Goal: Task Accomplishment & Management: Manage account settings

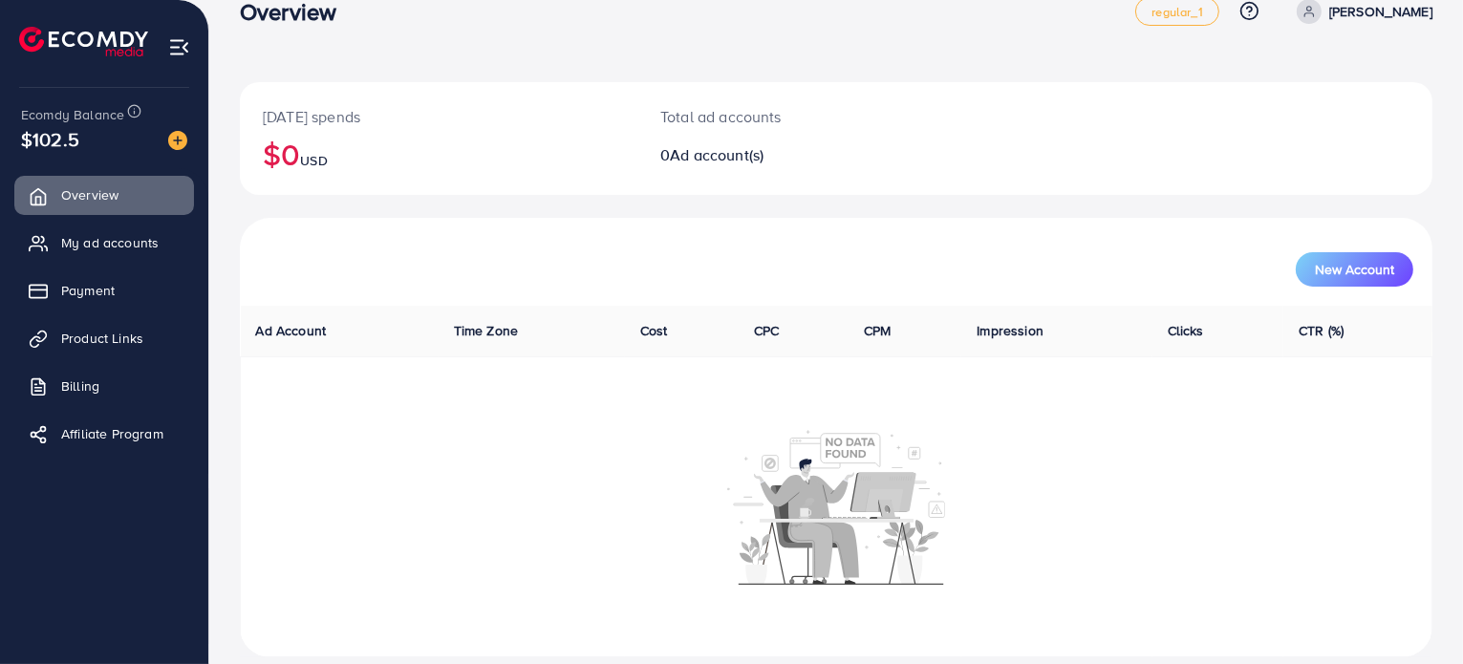
scroll to position [59, 0]
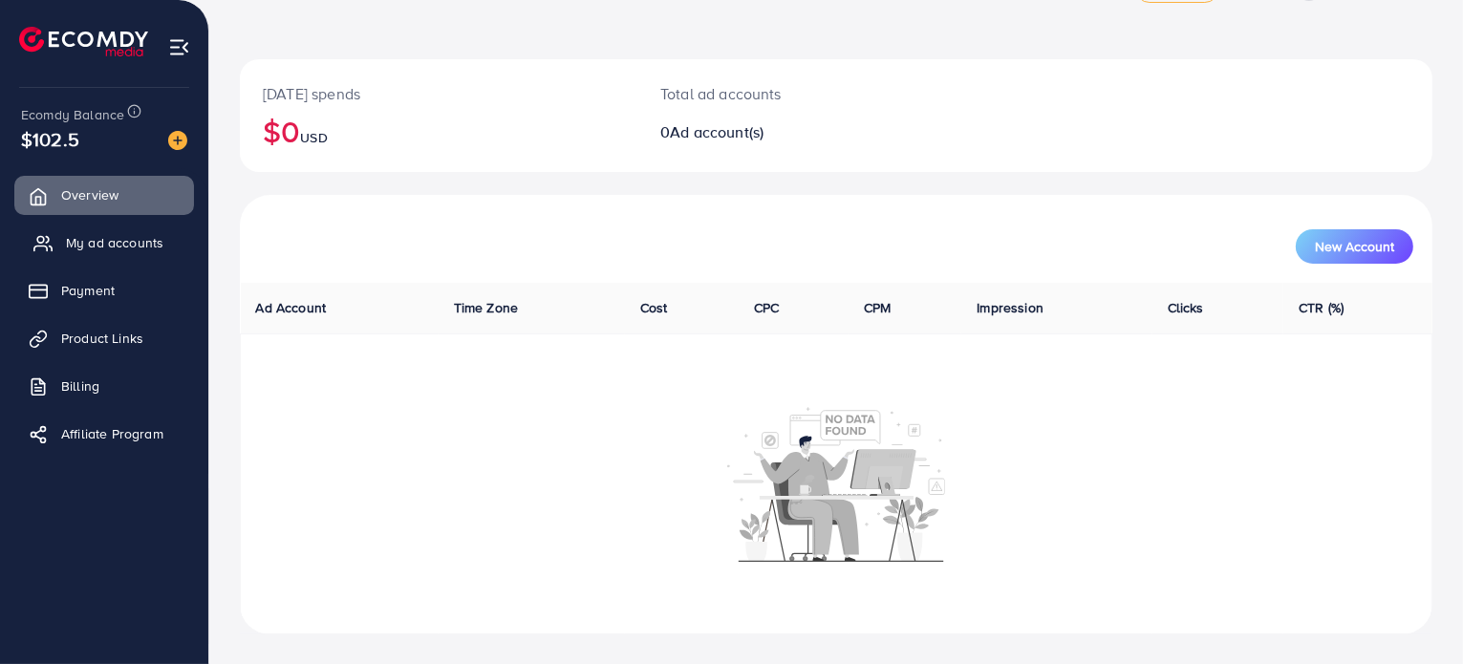
click at [95, 229] on link "My ad accounts" at bounding box center [104, 243] width 180 height 38
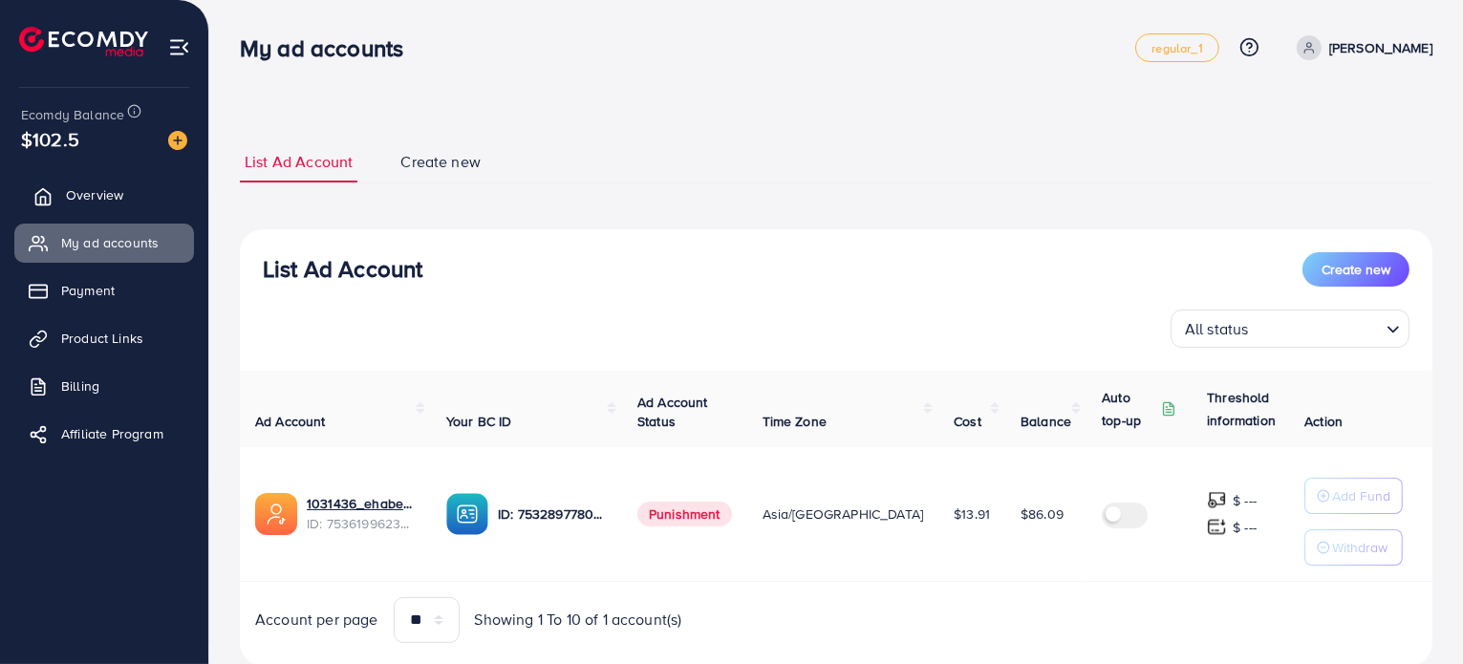
click at [88, 204] on span "Overview" at bounding box center [94, 194] width 57 height 19
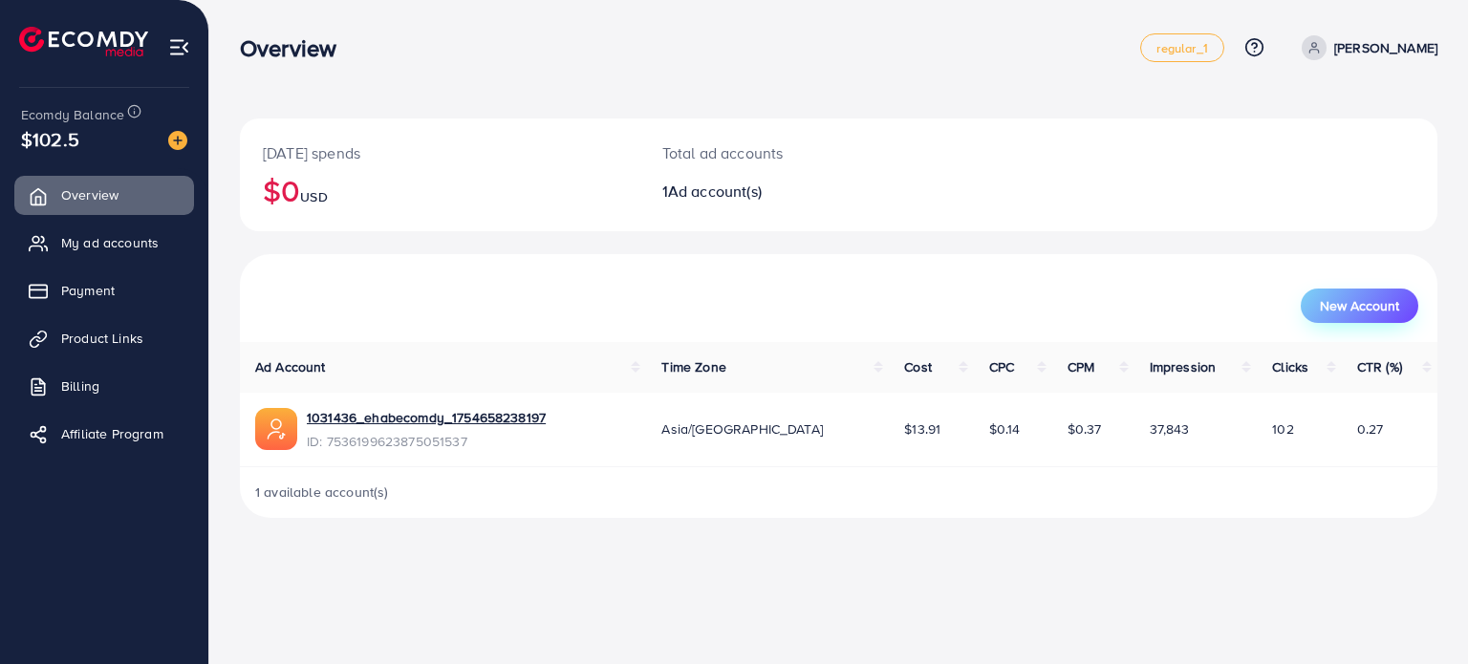
click at [689, 305] on span "New Account" at bounding box center [1359, 305] width 79 height 13
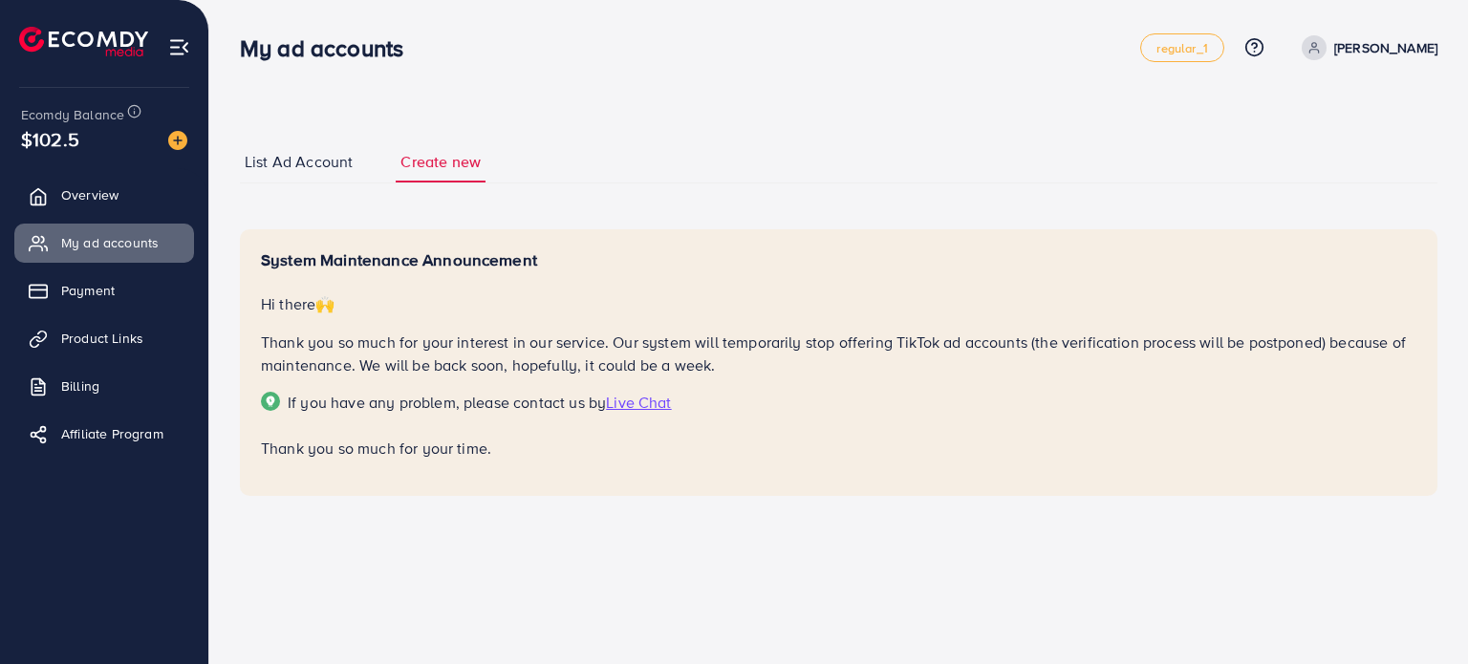
drag, startPoint x: 486, startPoint y: 453, endPoint x: 238, endPoint y: 299, distance: 292.2
click at [238, 299] on div "List Ad Account Create new System Maintenance Announcement Hi there 🙌 Thank you…" at bounding box center [838, 286] width 1259 height 572
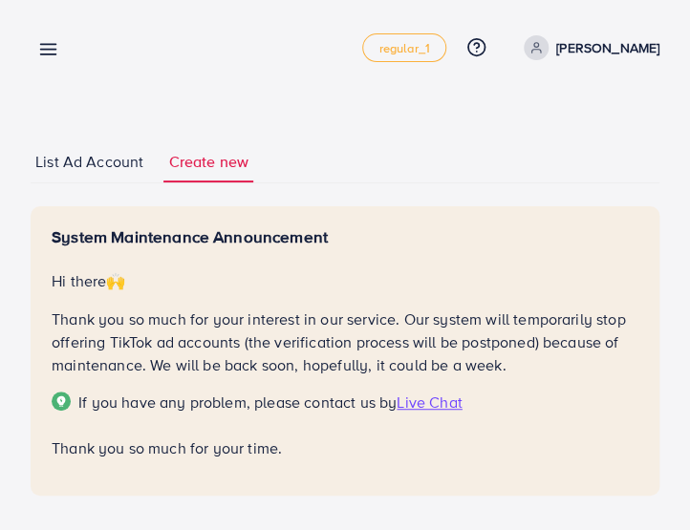
scroll to position [42, 0]
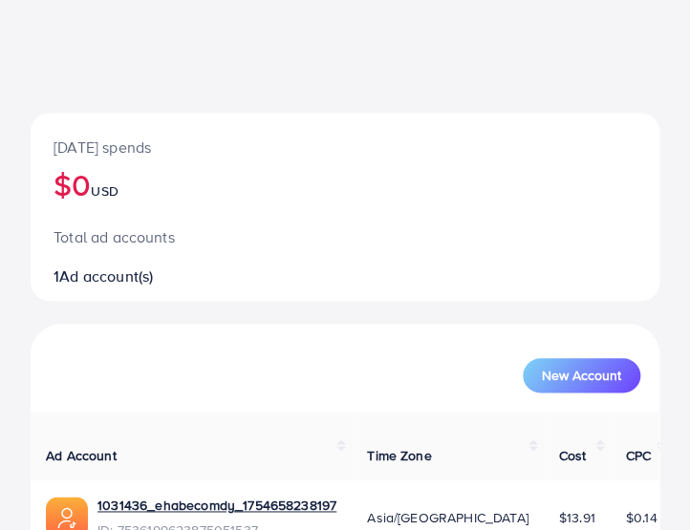
scroll to position [377, 0]
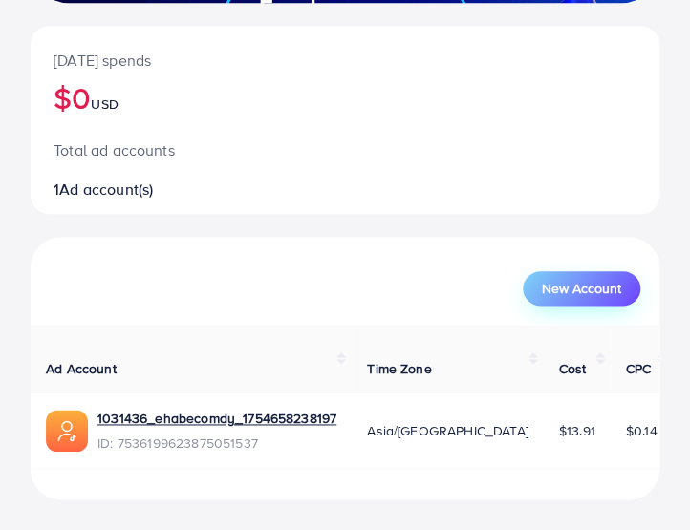
click at [539, 288] on button "New Account" at bounding box center [582, 288] width 118 height 34
